Goal: Task Accomplishment & Management: Manage account settings

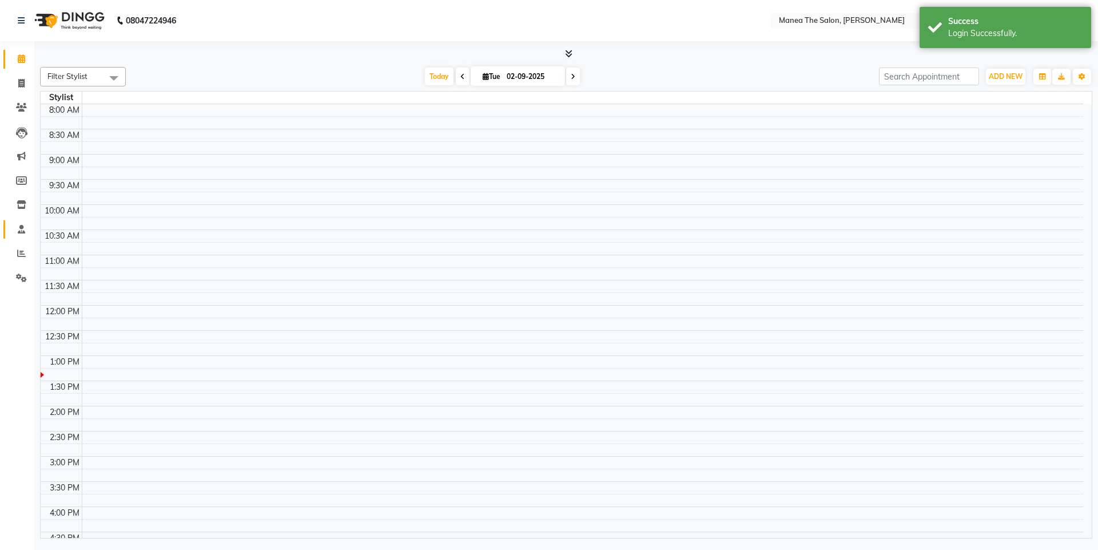
select select "en"
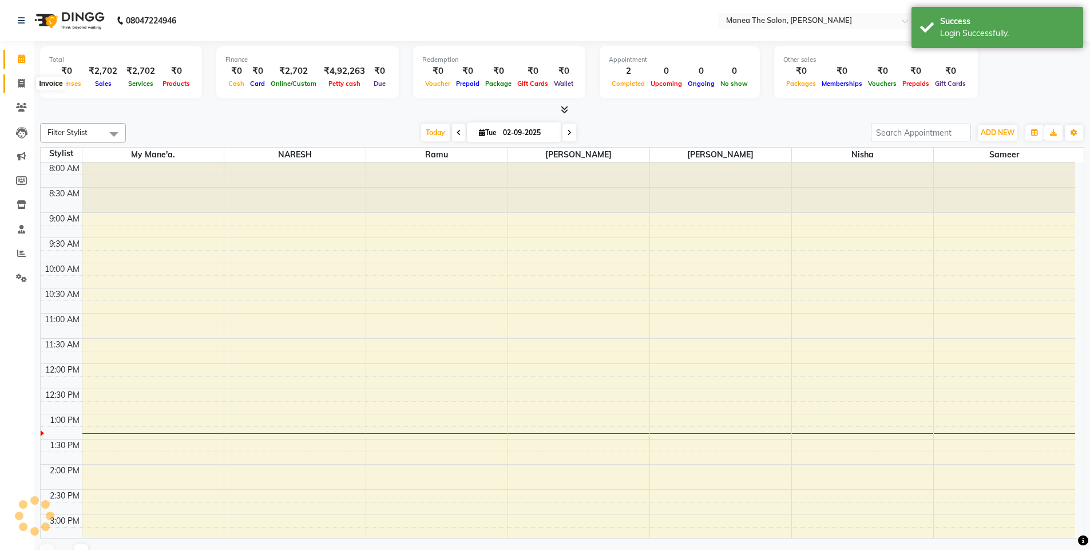
click at [18, 83] on icon at bounding box center [21, 83] width 6 height 9
select select "service"
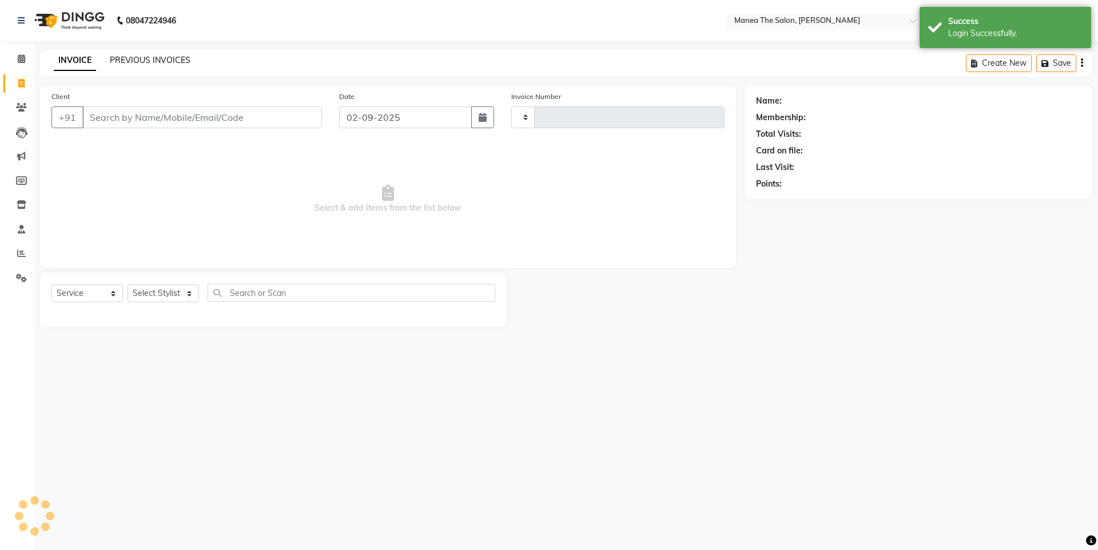
click at [150, 57] on link "PREVIOUS INVOICES" at bounding box center [150, 60] width 81 height 10
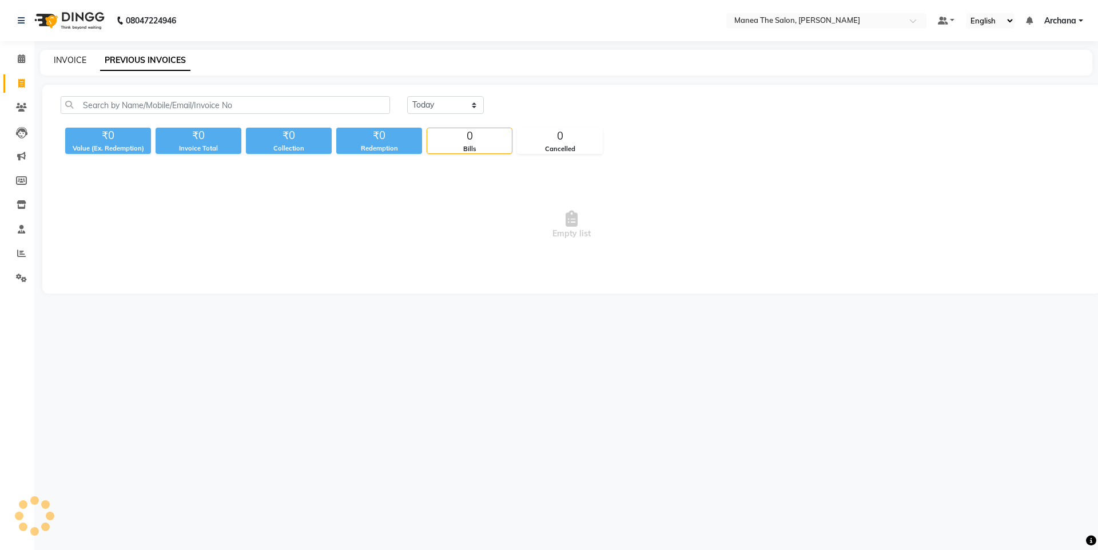
click at [68, 59] on link "INVOICE" at bounding box center [70, 60] width 33 height 10
select select "service"
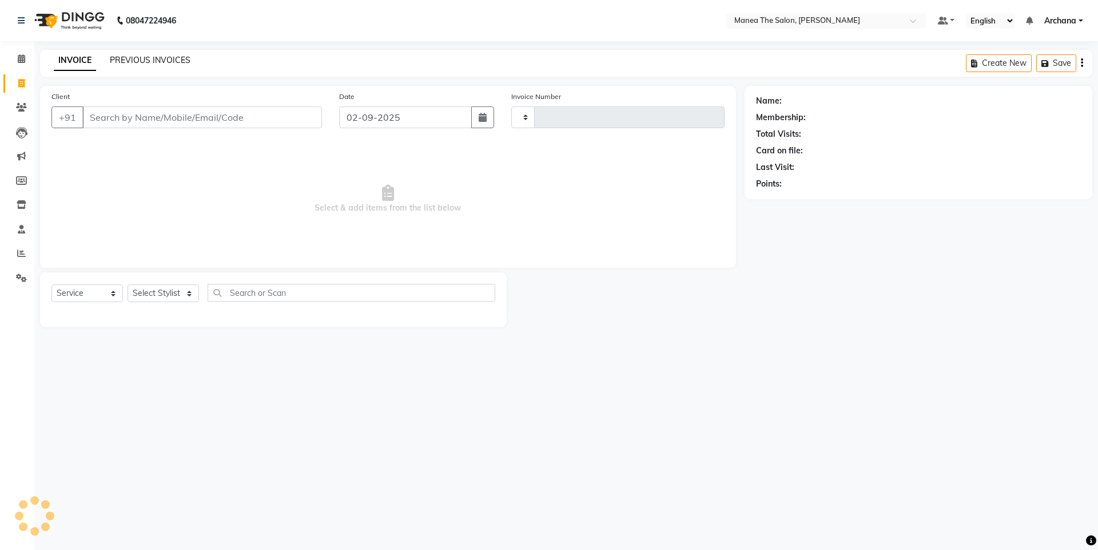
click at [167, 61] on link "PREVIOUS INVOICES" at bounding box center [150, 60] width 81 height 10
